Goal: Task Accomplishment & Management: Complete application form

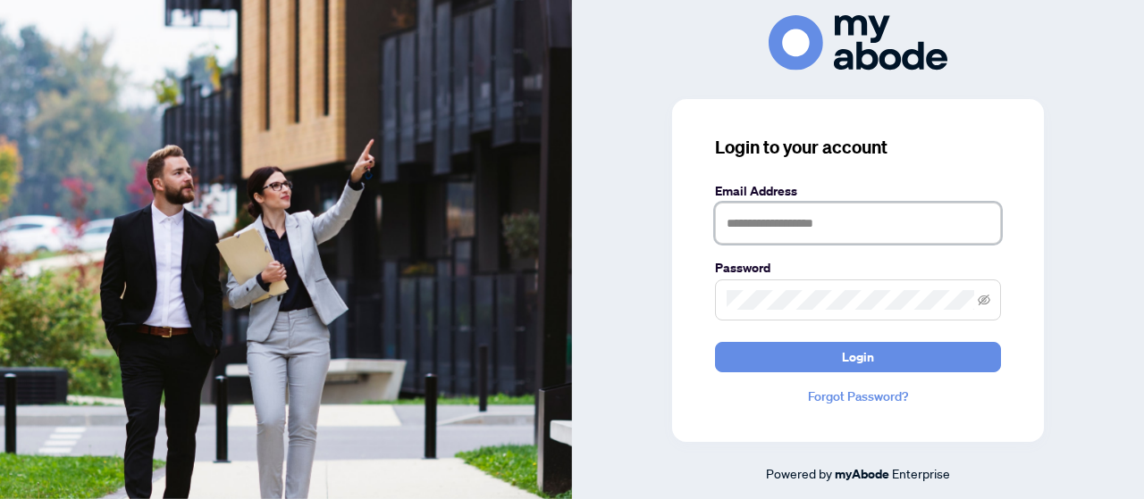
click at [784, 225] on input "text" at bounding box center [858, 223] width 286 height 41
type input "**********"
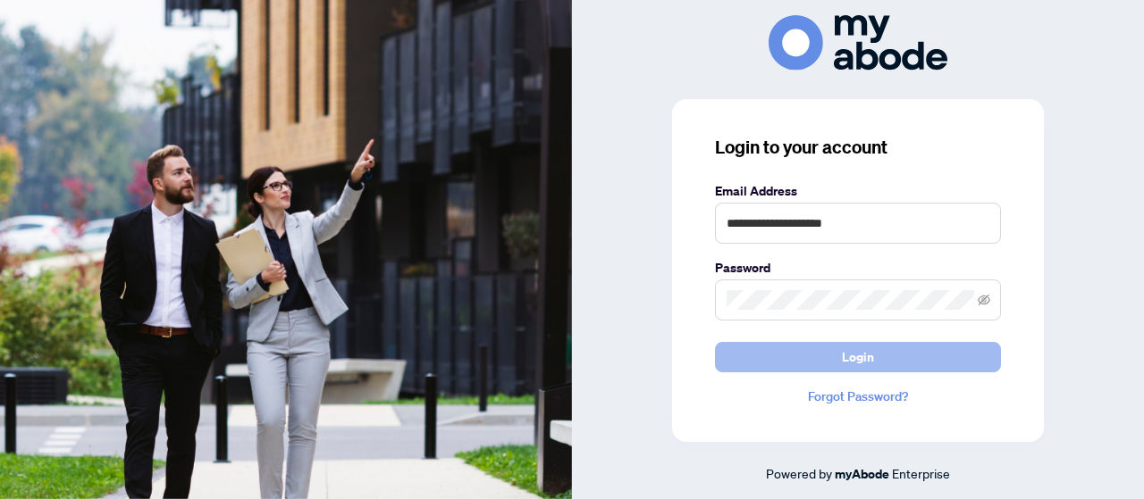
click at [868, 353] on span "Login" at bounding box center [858, 357] width 32 height 29
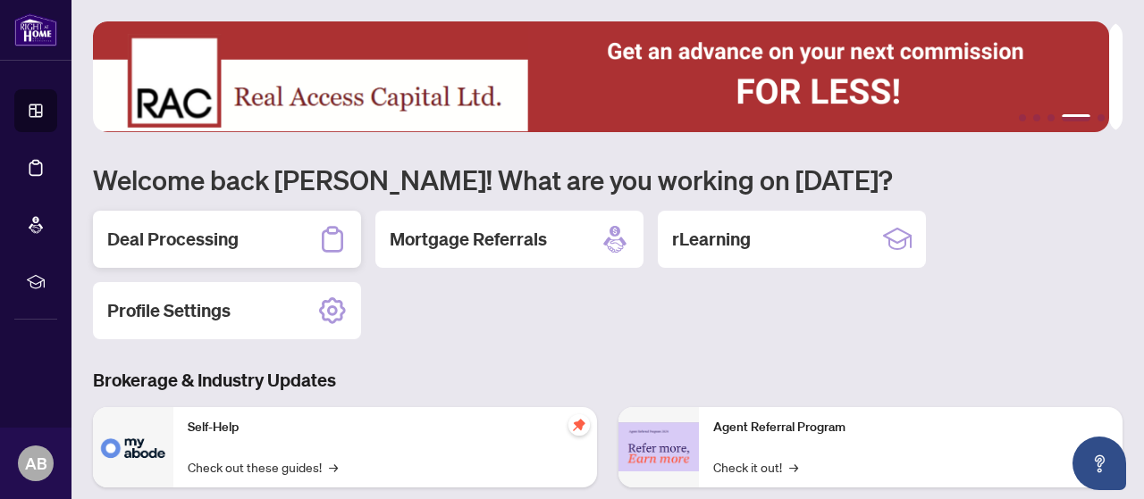
click at [247, 240] on div "Deal Processing" at bounding box center [227, 239] width 268 height 57
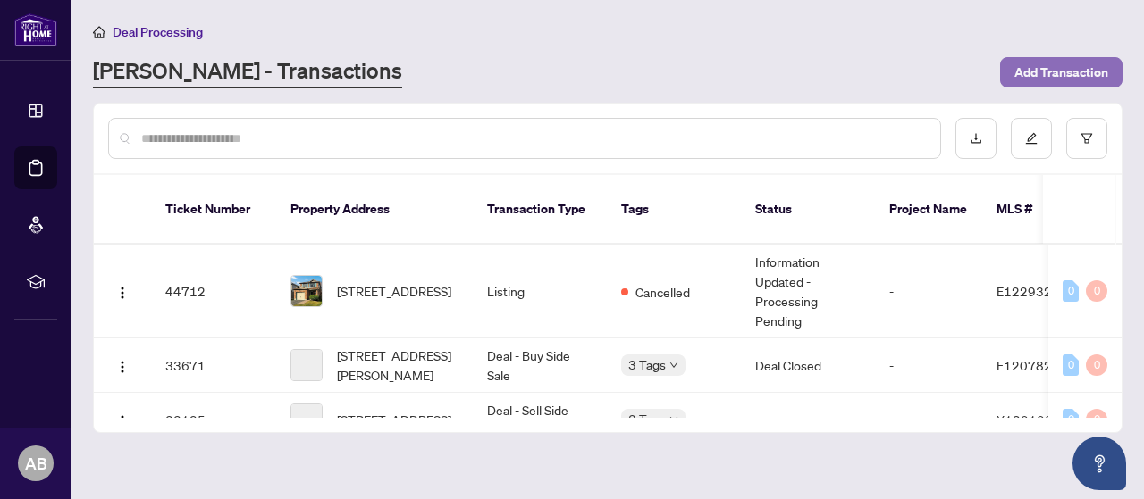
click at [1025, 67] on span "Add Transaction" at bounding box center [1061, 72] width 94 height 29
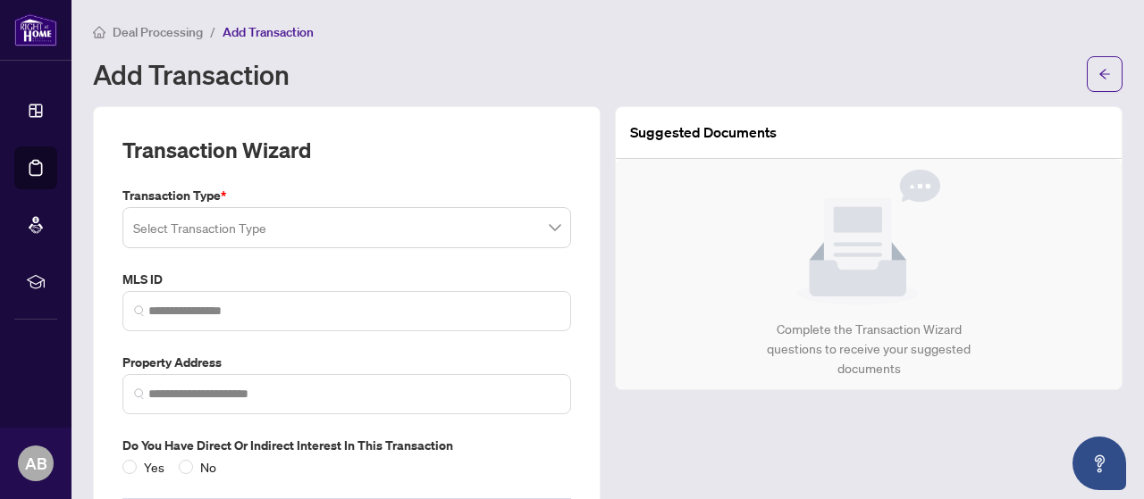
click at [196, 230] on input "search" at bounding box center [338, 230] width 411 height 39
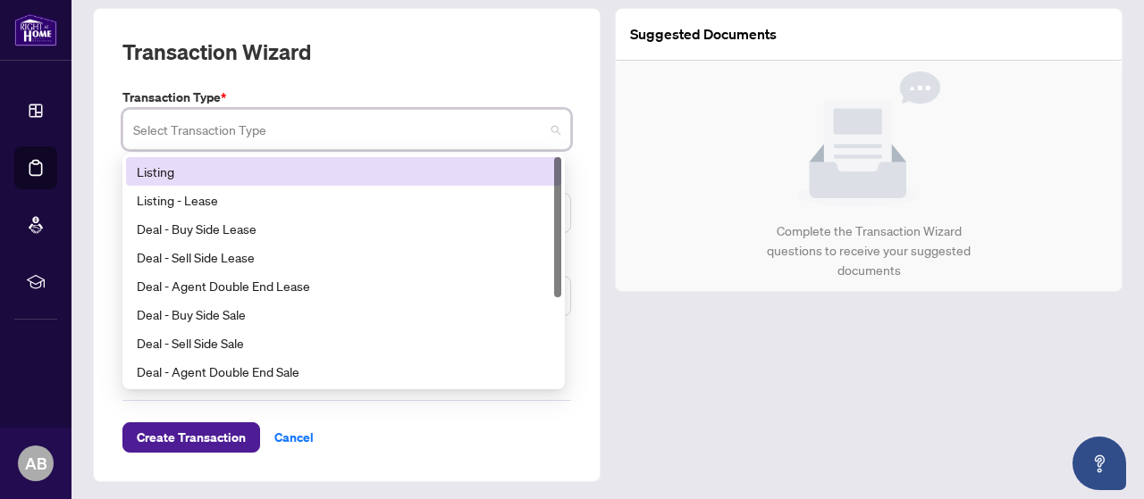
click at [183, 172] on div "Listing" at bounding box center [344, 172] width 414 height 20
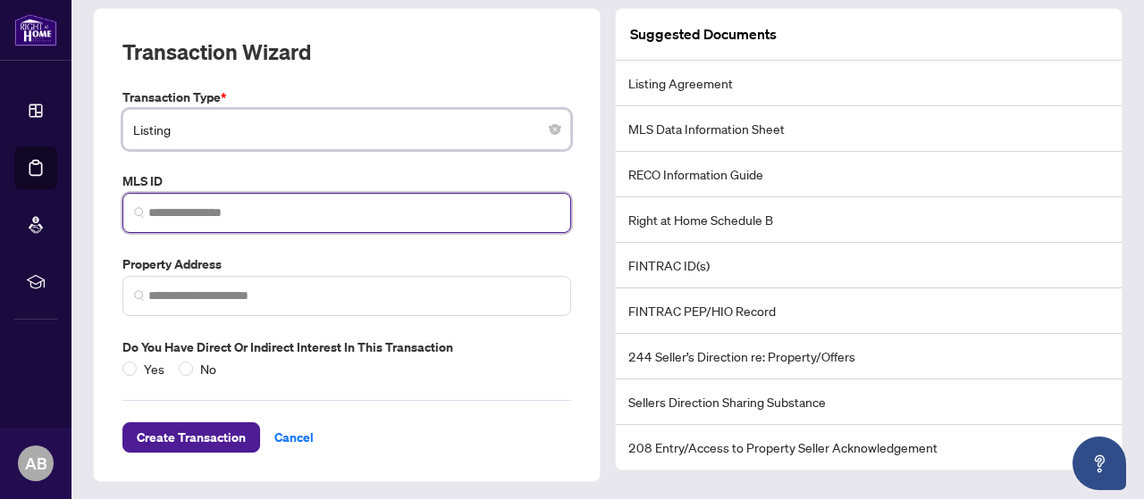
click at [179, 210] on input "search" at bounding box center [353, 213] width 411 height 19
paste input "*********"
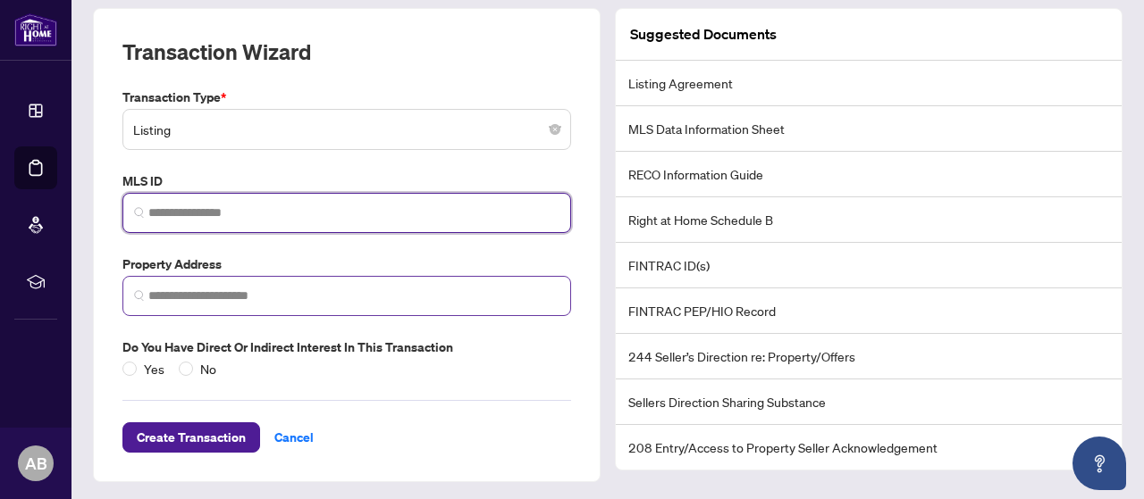
type input "*********"
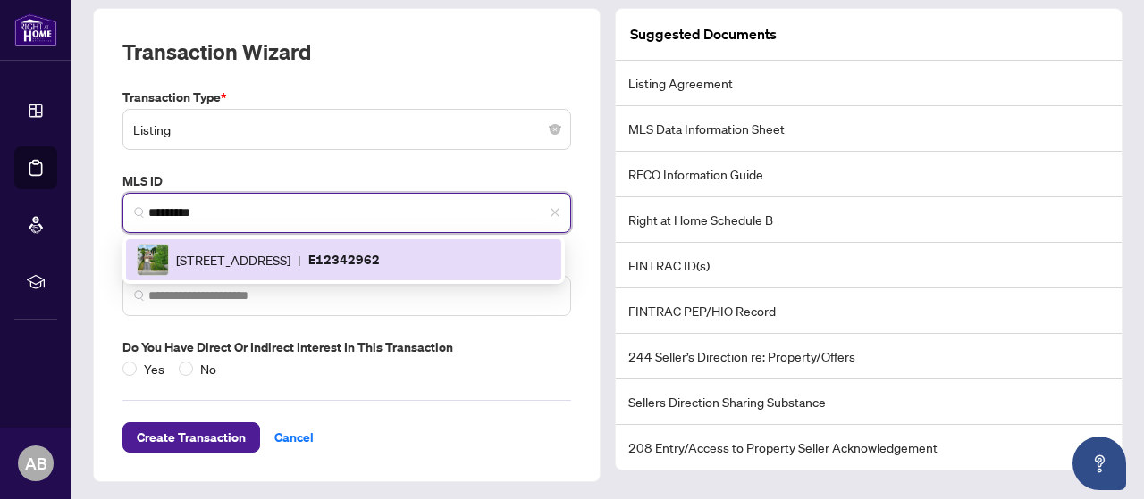
click at [211, 264] on span "[STREET_ADDRESS]" at bounding box center [233, 260] width 114 height 20
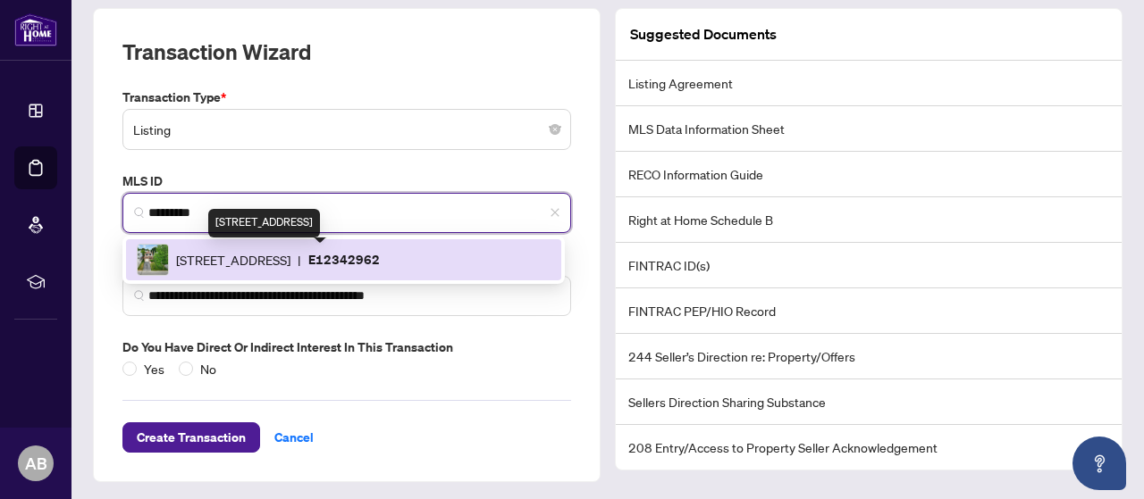
type input "**********"
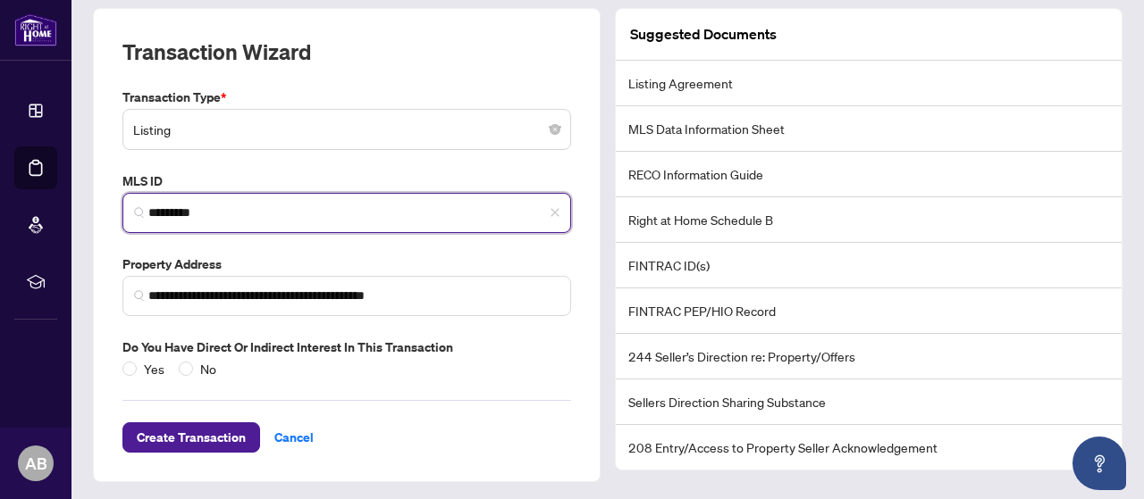
type input "*********"
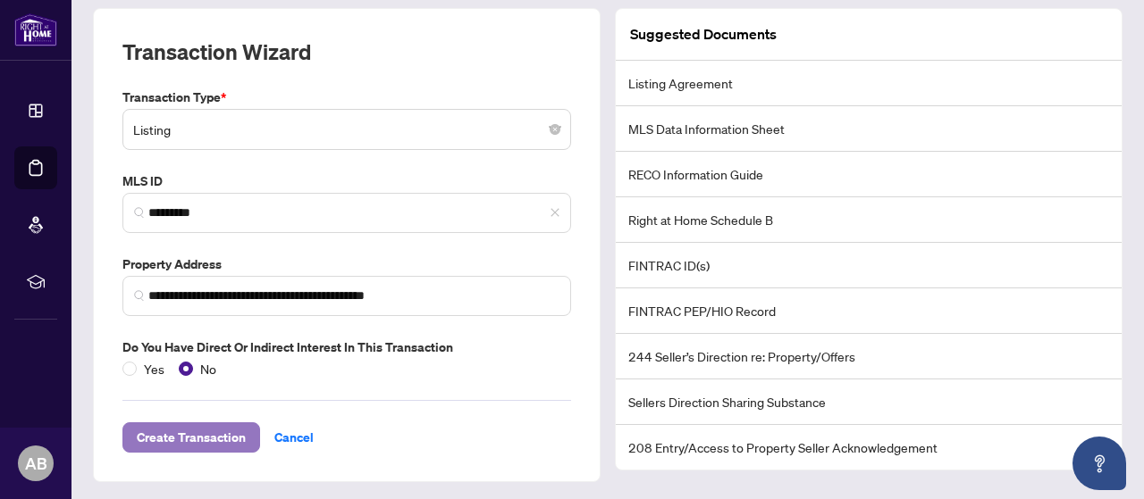
click at [177, 432] on span "Create Transaction" at bounding box center [191, 437] width 109 height 29
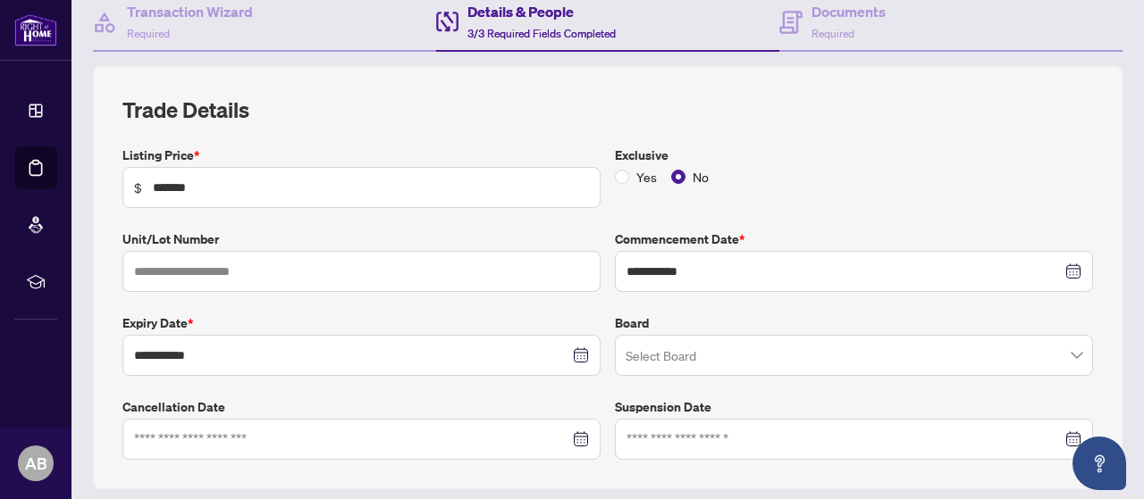
scroll to position [268, 0]
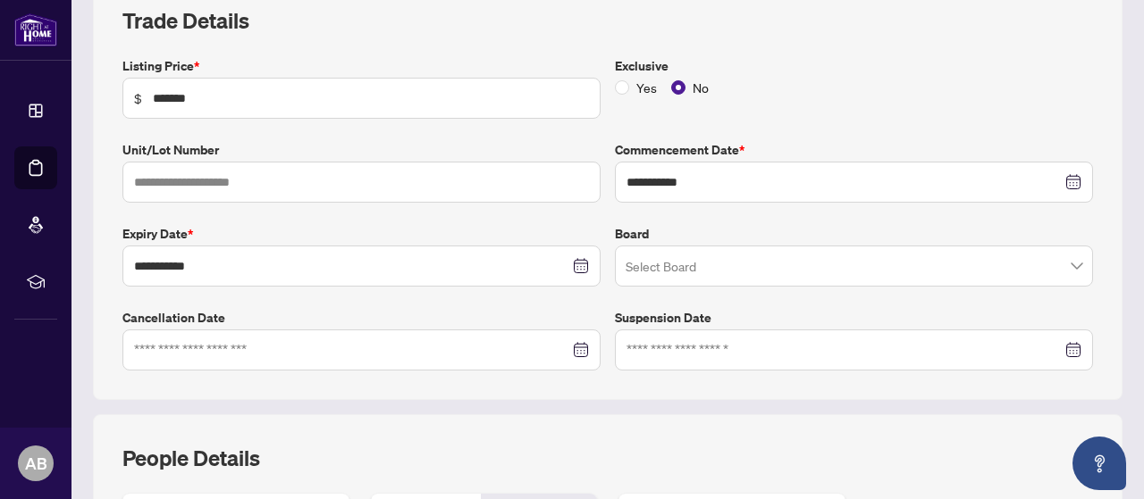
click at [756, 267] on input "search" at bounding box center [845, 268] width 440 height 39
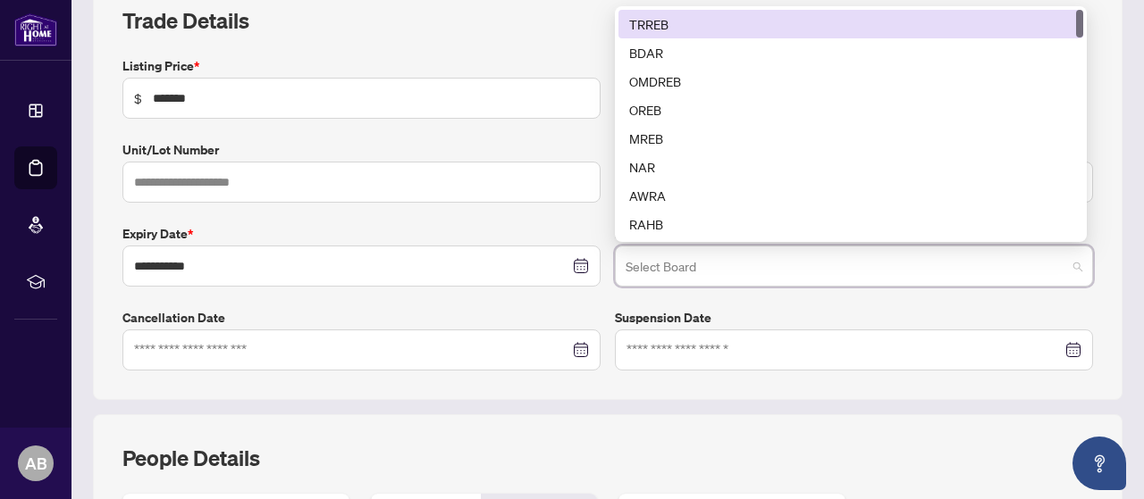
click at [641, 14] on div "TRREB" at bounding box center [850, 24] width 443 height 20
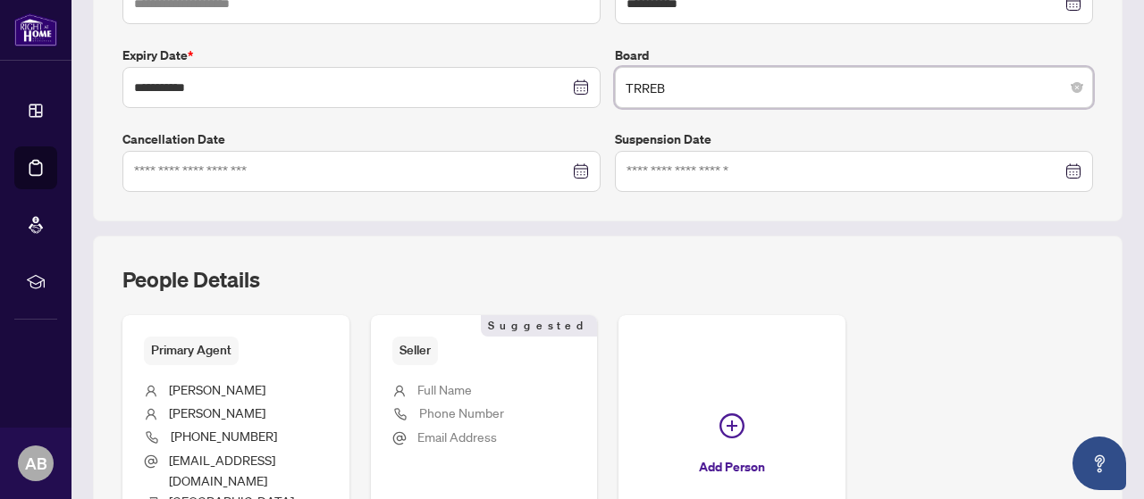
scroll to position [536, 0]
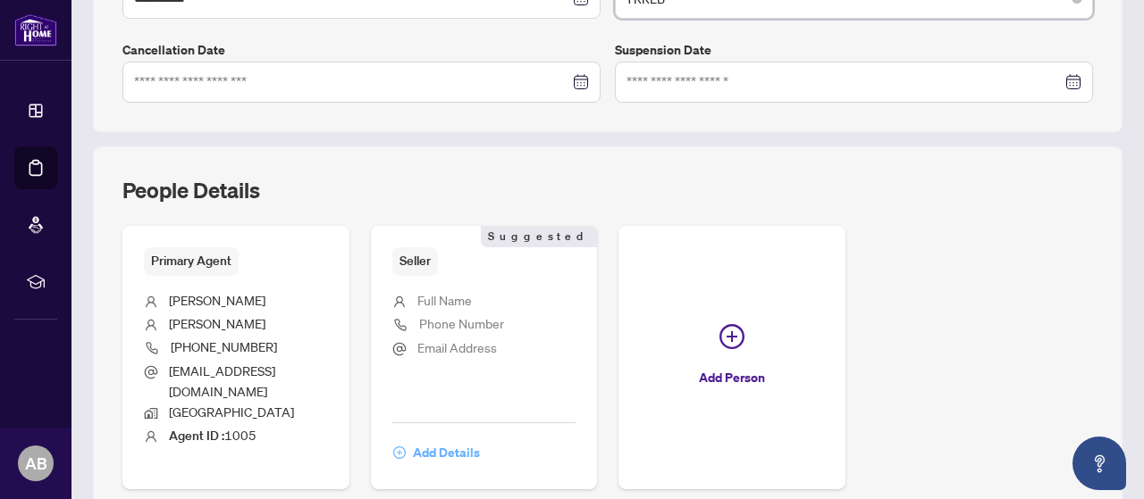
click at [480, 439] on span "Add Details" at bounding box center [446, 453] width 67 height 29
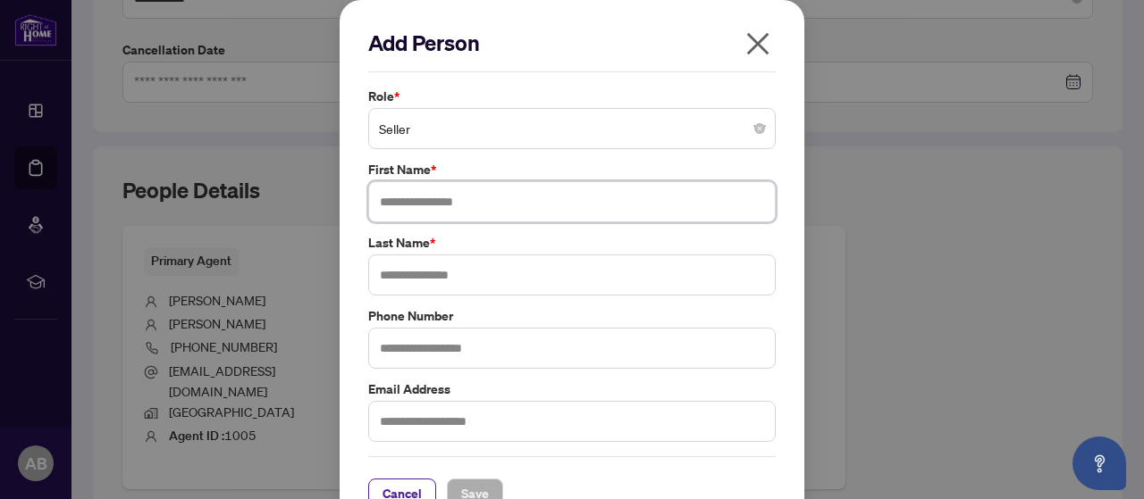
click at [434, 205] on input "text" at bounding box center [571, 201] width 407 height 41
type input "******"
type input "********"
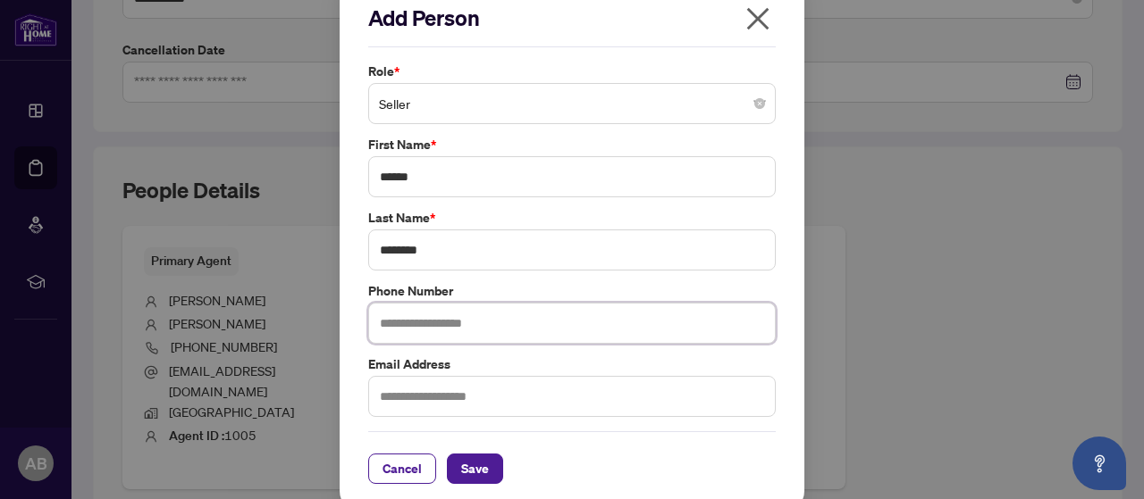
scroll to position [34, 0]
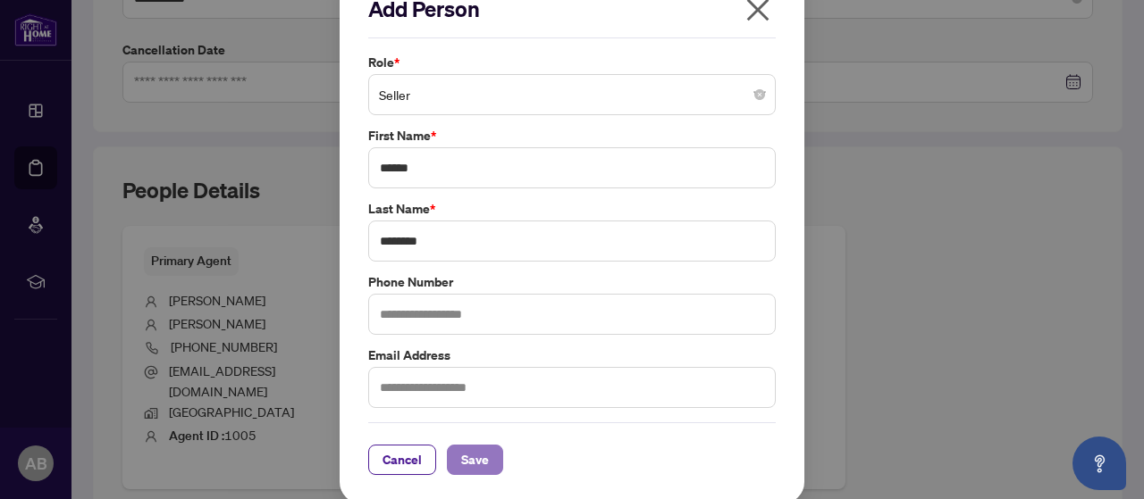
click at [484, 460] on button "Save" at bounding box center [475, 460] width 56 height 30
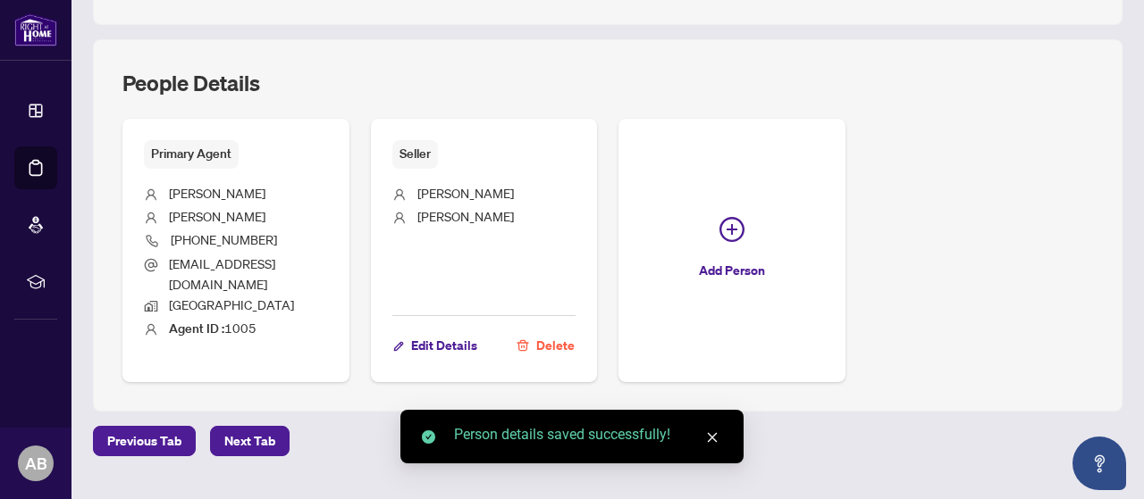
scroll to position [659, 0]
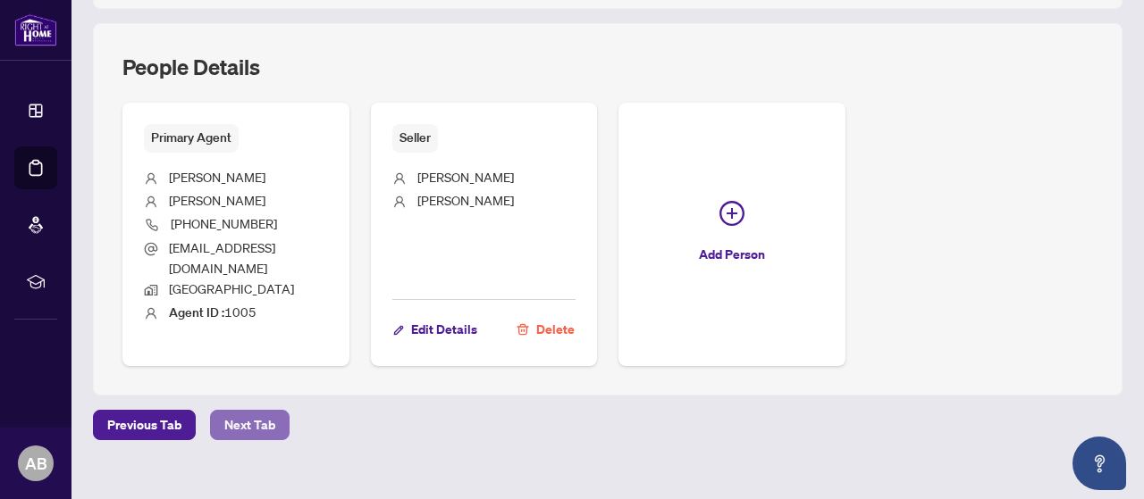
click at [247, 411] on span "Next Tab" at bounding box center [249, 425] width 51 height 29
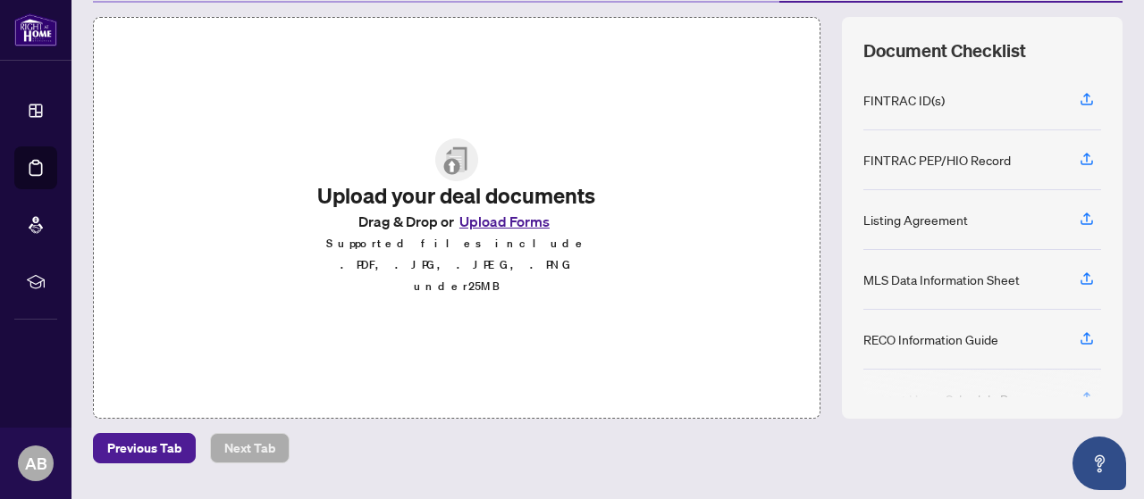
scroll to position [268, 0]
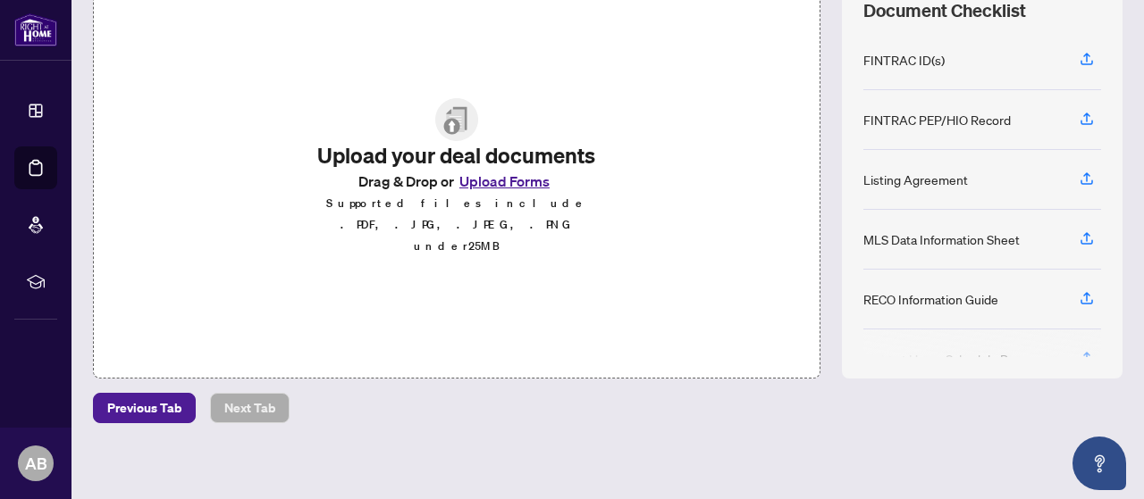
click at [482, 193] on button "Upload Forms" at bounding box center [504, 181] width 101 height 23
click at [470, 193] on button "Upload Forms" at bounding box center [504, 181] width 101 height 23
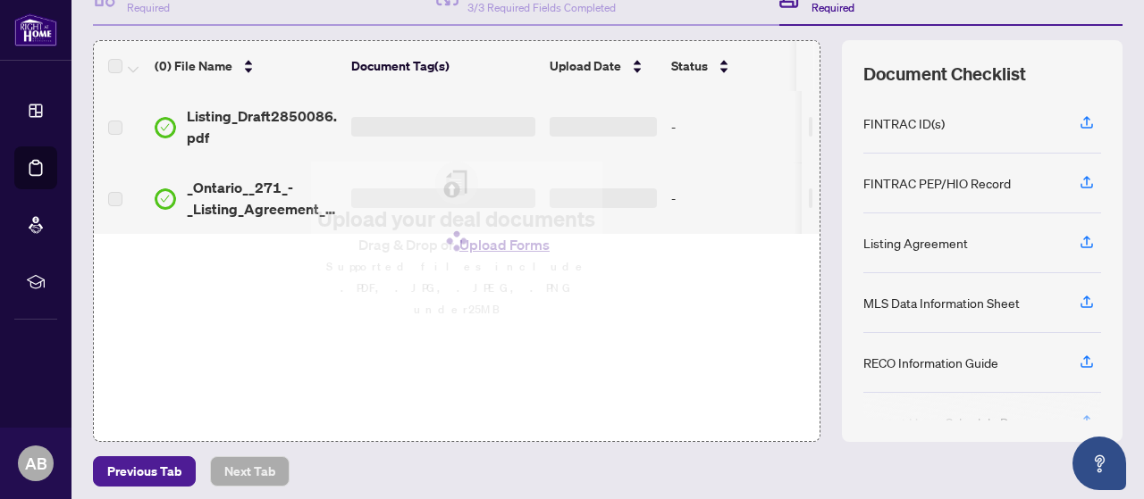
scroll to position [179, 0]
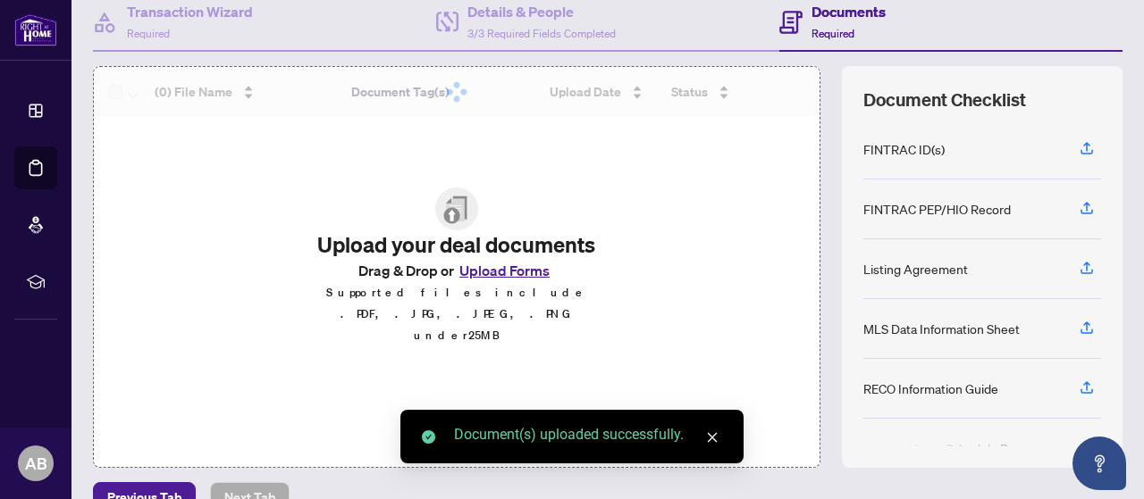
click at [492, 287] on div "(0) File Name Document Tag(s) Upload Date Status No data No data Upload your de…" at bounding box center [456, 267] width 727 height 402
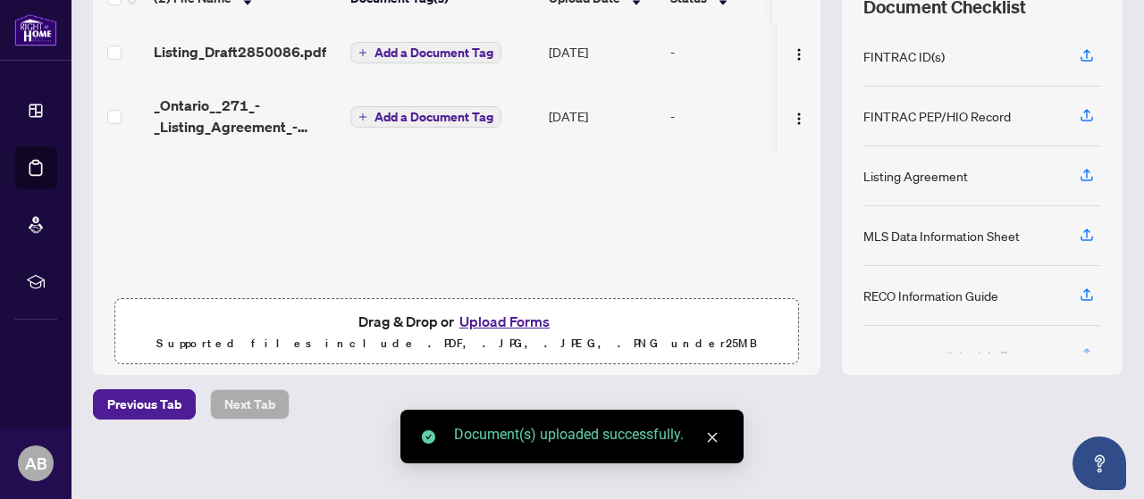
scroll to position [272, 0]
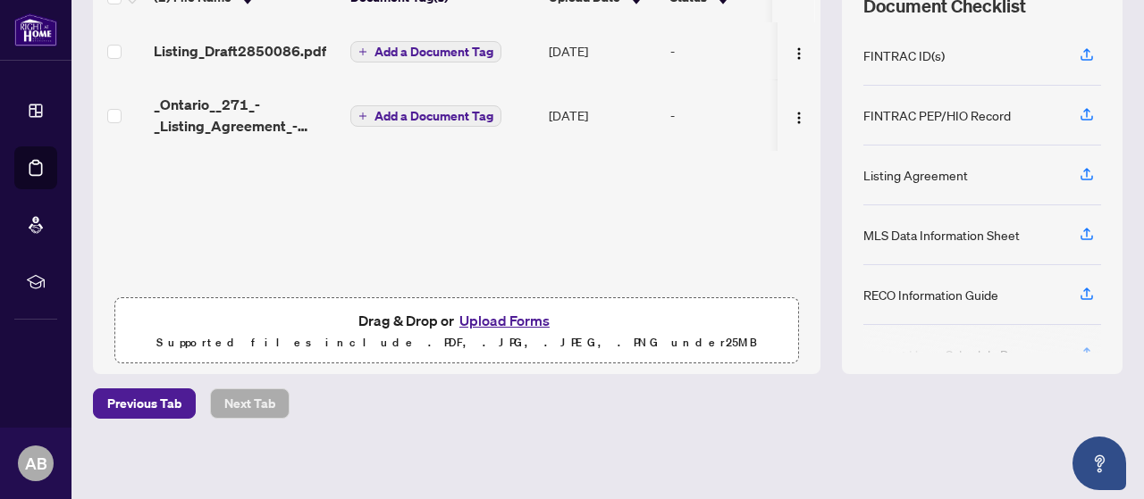
click at [511, 319] on button "Upload Forms" at bounding box center [504, 320] width 101 height 23
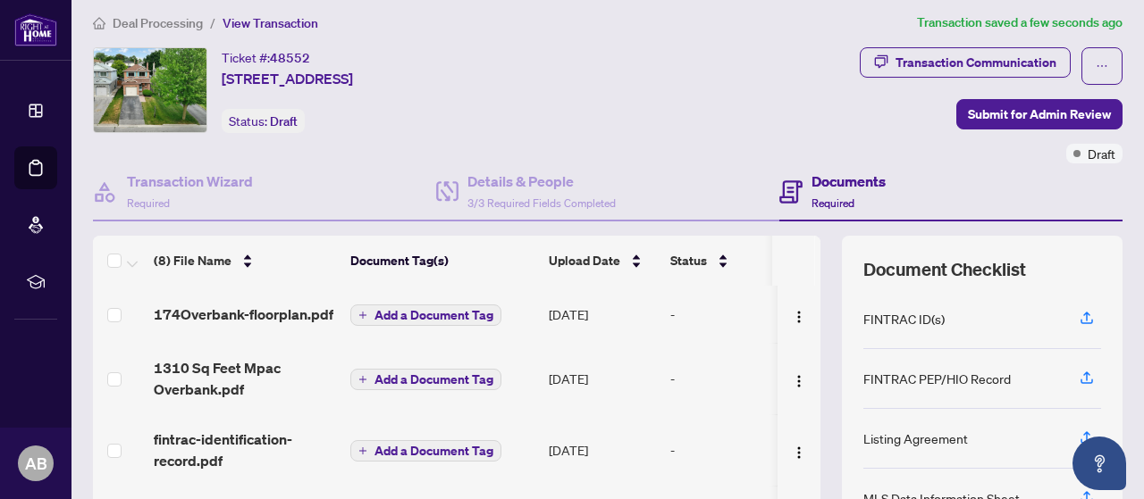
scroll to position [0, 0]
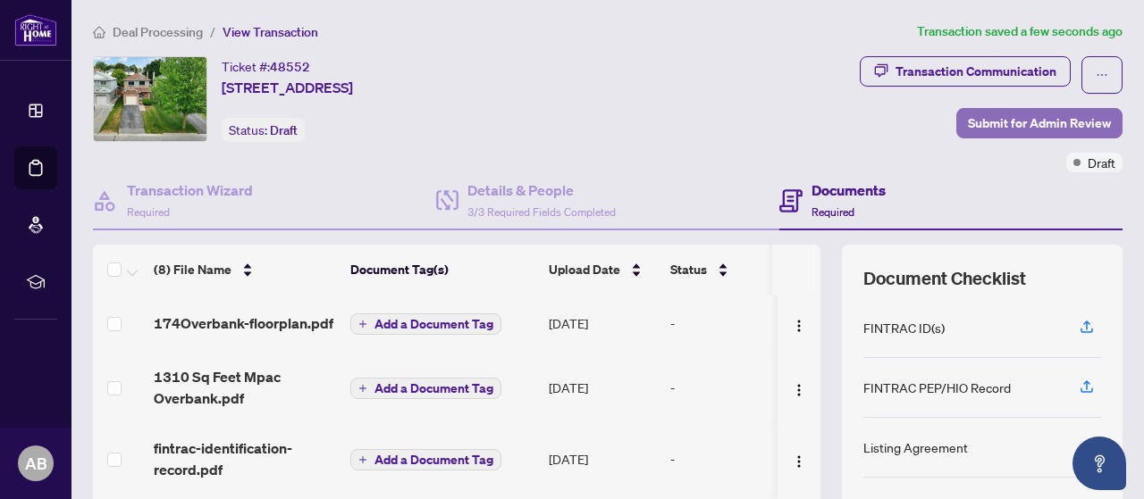
click at [991, 115] on span "Submit for Admin Review" at bounding box center [1039, 123] width 143 height 29
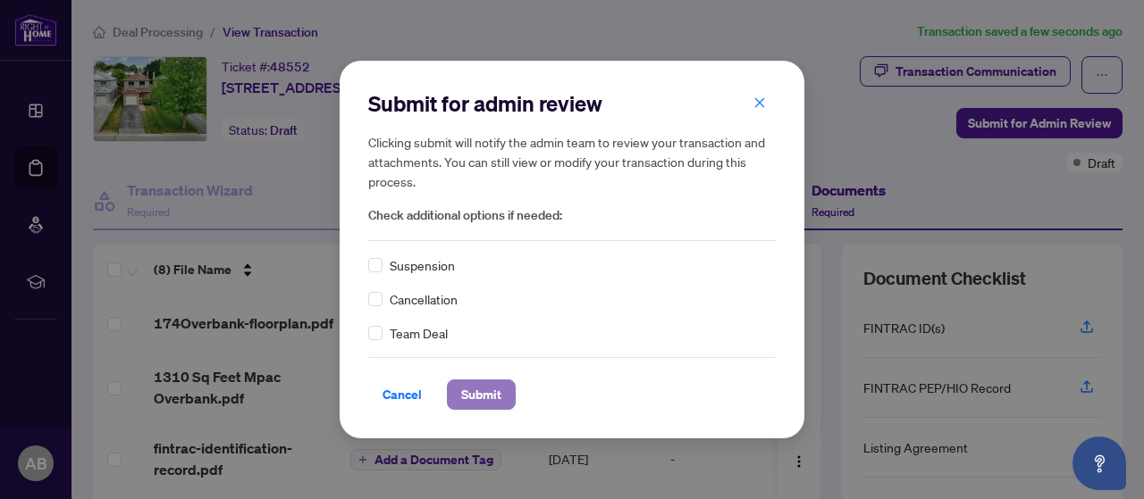
click at [489, 398] on span "Submit" at bounding box center [481, 395] width 40 height 29
